Goal: Find specific page/section: Find specific page/section

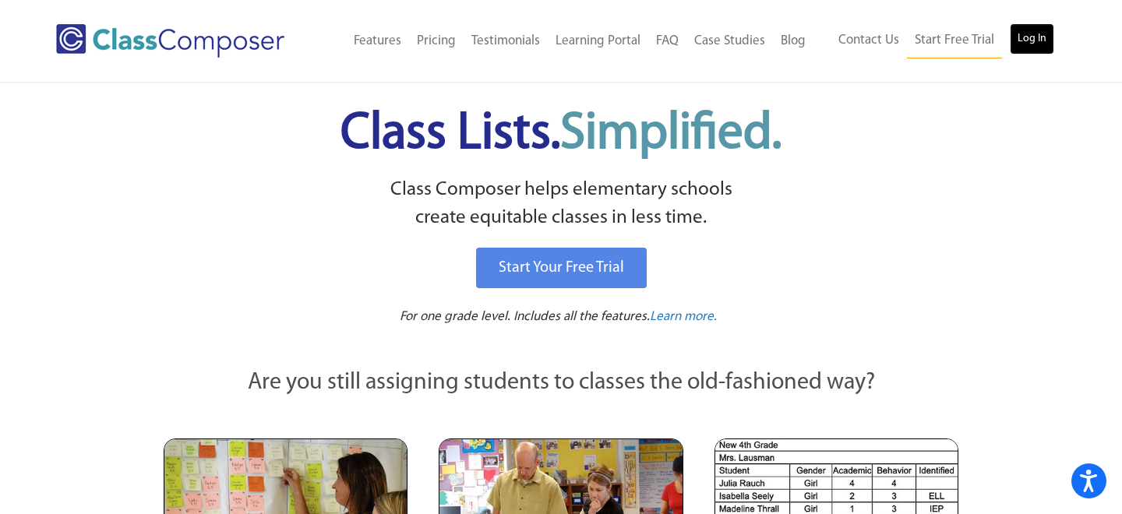
click at [1029, 37] on link "Log In" at bounding box center [1032, 38] width 44 height 31
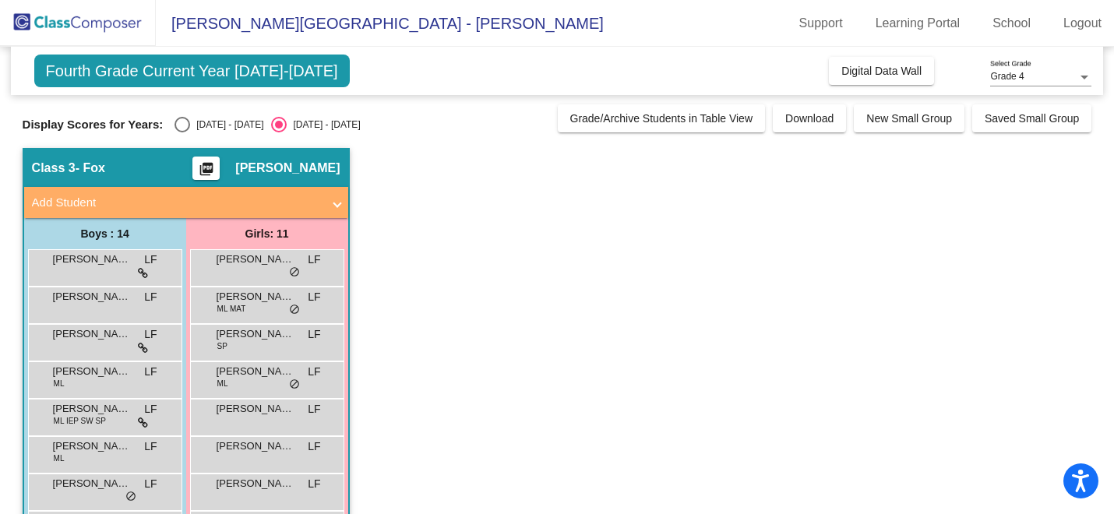
click at [185, 126] on div "Select an option" at bounding box center [183, 125] width 16 height 16
click at [182, 132] on input "2024 - 2025" at bounding box center [182, 132] width 1 height 1
radio input "true"
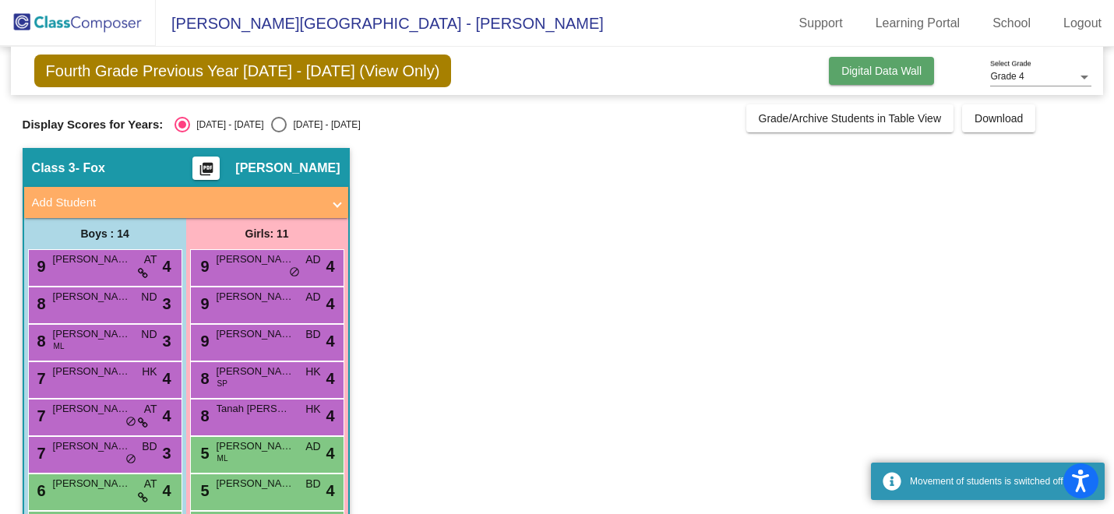
click at [877, 78] on button "Digital Data Wall" at bounding box center [881, 71] width 105 height 28
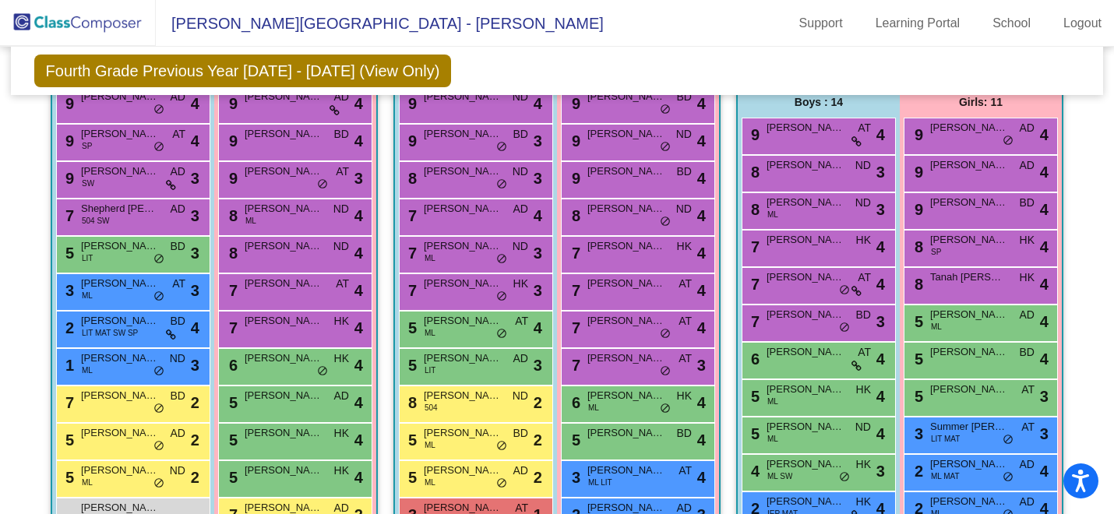
scroll to position [380, 0]
